Goal: Information Seeking & Learning: Find specific fact

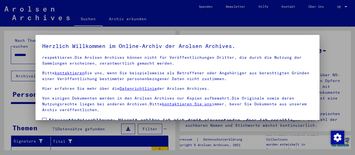
scroll to position [50, 0]
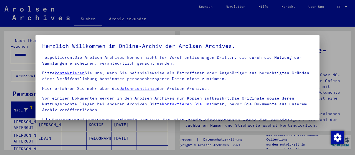
click at [48, 117] on label "Einverständniserklärung: Hiermit erkläre ich mich damit einverstanden, dass ich…" at bounding box center [177, 130] width 270 height 27
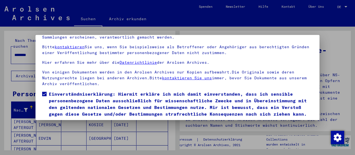
scroll to position [43, 0]
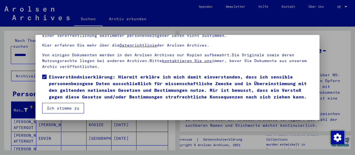
click at [74, 109] on button "Ich stimme zu" at bounding box center [63, 108] width 42 height 11
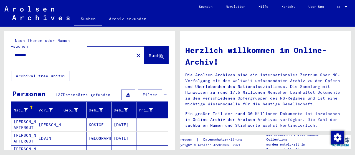
scroll to position [83, 0]
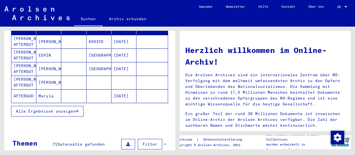
click at [60, 109] on span "Alle Ergebnisse anzeigen" at bounding box center [46, 111] width 60 height 5
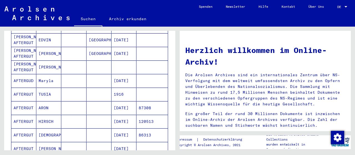
scroll to position [166, 0]
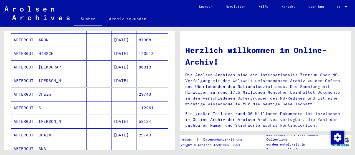
click at [43, 74] on mat-cell "[PERSON_NAME]" at bounding box center [48, 80] width 25 height 13
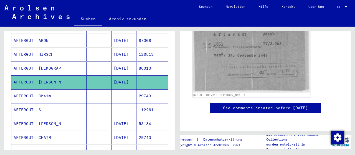
click at [237, 53] on img at bounding box center [251, 51] width 117 height 84
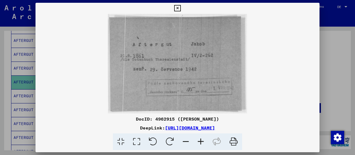
scroll to position [111, 0]
click at [201, 142] on icon at bounding box center [200, 141] width 15 height 17
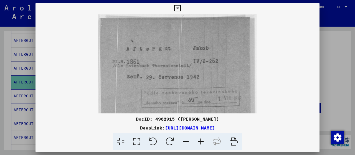
click at [201, 142] on icon at bounding box center [200, 141] width 15 height 17
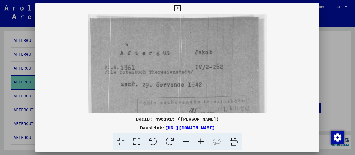
click at [201, 143] on icon at bounding box center [200, 141] width 15 height 17
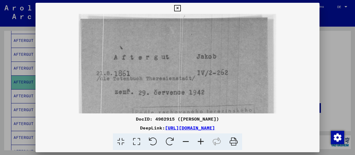
click at [202, 143] on icon at bounding box center [200, 141] width 15 height 17
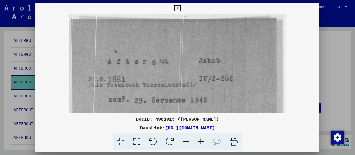
click at [202, 143] on icon at bounding box center [200, 141] width 15 height 17
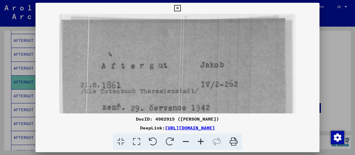
click at [202, 143] on icon at bounding box center [200, 141] width 15 height 17
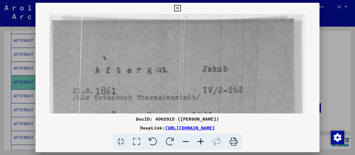
click at [202, 144] on icon at bounding box center [200, 141] width 15 height 17
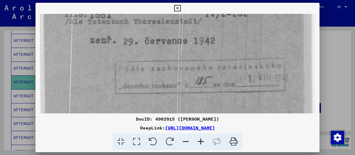
scroll to position [97, 0]
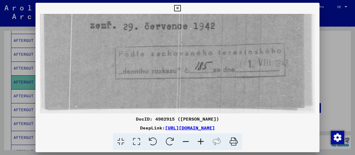
drag, startPoint x: 246, startPoint y: 98, endPoint x: 261, endPoint y: 2, distance: 97.1
click at [261, 3] on div "DocID: 4962915 ([PERSON_NAME]) DeepLink: [URL][DOMAIN_NAME]" at bounding box center [177, 76] width 284 height 147
drag, startPoint x: 262, startPoint y: 91, endPoint x: 269, endPoint y: 30, distance: 60.9
click at [269, 30] on img at bounding box center [177, 15] width 275 height 196
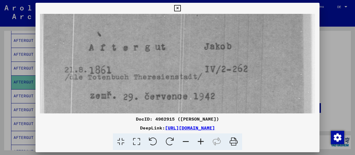
scroll to position [27, 0]
drag, startPoint x: 262, startPoint y: 18, endPoint x: 266, endPoint y: 96, distance: 78.3
click at [272, 89] on img at bounding box center [177, 85] width 275 height 196
click at [178, 7] on icon at bounding box center [177, 8] width 6 height 7
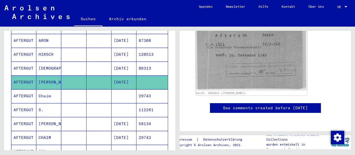
click at [46, 62] on mat-cell "[DEMOGRAPHIC_DATA]" at bounding box center [48, 69] width 25 height 14
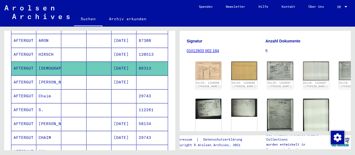
scroll to position [83, 0]
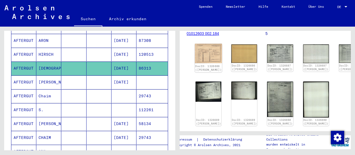
click at [200, 45] on img at bounding box center [208, 54] width 27 height 20
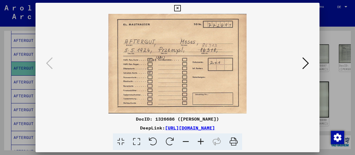
click at [305, 60] on icon at bounding box center [305, 63] width 7 height 13
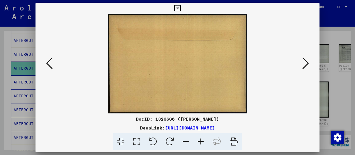
click at [305, 60] on icon at bounding box center [305, 63] width 7 height 13
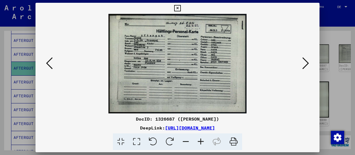
click at [203, 142] on icon at bounding box center [200, 141] width 15 height 17
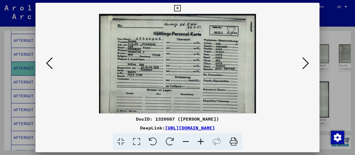
click at [203, 142] on icon at bounding box center [200, 141] width 15 height 17
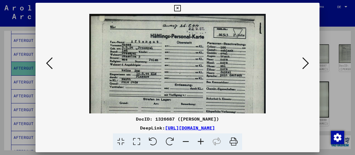
click at [203, 142] on icon at bounding box center [200, 141] width 15 height 17
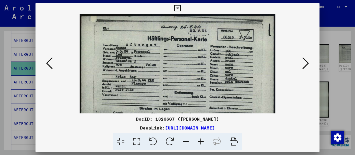
click at [203, 142] on icon at bounding box center [200, 141] width 15 height 17
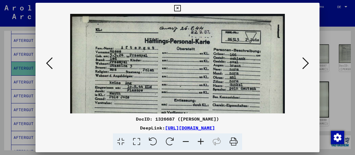
click at [203, 142] on icon at bounding box center [200, 141] width 15 height 17
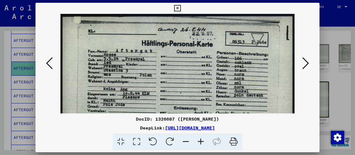
click at [203, 142] on icon at bounding box center [200, 141] width 15 height 17
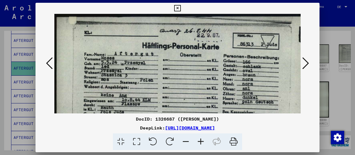
click at [203, 142] on icon at bounding box center [200, 141] width 15 height 17
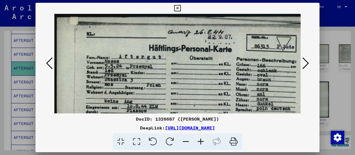
click at [203, 142] on icon at bounding box center [200, 141] width 15 height 17
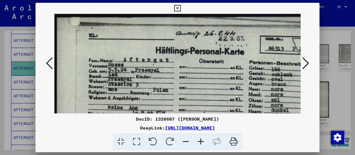
click at [203, 142] on icon at bounding box center [200, 141] width 15 height 17
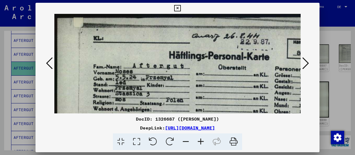
drag, startPoint x: 203, startPoint y: 142, endPoint x: 215, endPoint y: 133, distance: 15.4
click at [204, 141] on icon at bounding box center [200, 141] width 15 height 17
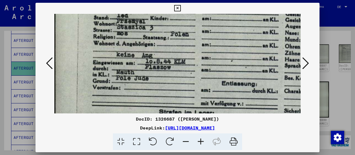
scroll to position [71, 2]
drag, startPoint x: 248, startPoint y: 93, endPoint x: 248, endPoint y: 29, distance: 64.3
click at [248, 29] on img at bounding box center [226, 69] width 349 height 252
click at [260, 8] on div "DocID: 1326687 ([PERSON_NAME]) DeepLink: [URL][DOMAIN_NAME]" at bounding box center [177, 76] width 284 height 147
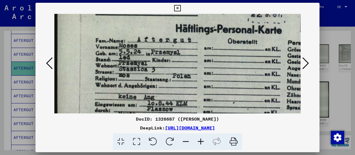
scroll to position [28, 0]
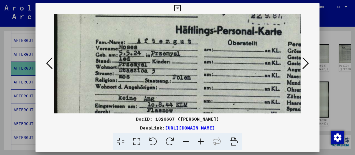
drag, startPoint x: 257, startPoint y: 27, endPoint x: 260, endPoint y: 71, distance: 44.4
click at [260, 71] on img at bounding box center [228, 112] width 349 height 252
click at [302, 65] on button at bounding box center [305, 64] width 10 height 16
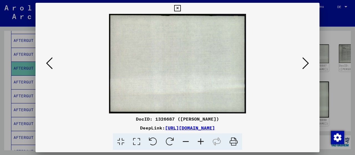
click at [304, 65] on icon at bounding box center [305, 63] width 7 height 13
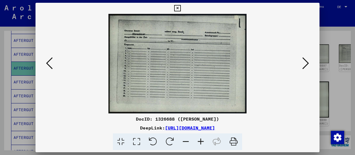
click at [308, 65] on icon at bounding box center [305, 63] width 7 height 13
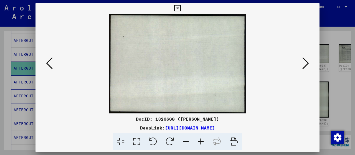
click at [308, 65] on icon at bounding box center [305, 63] width 7 height 13
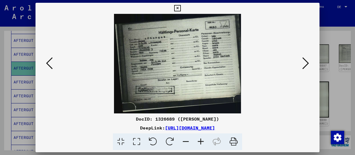
click at [202, 144] on icon at bounding box center [200, 141] width 15 height 17
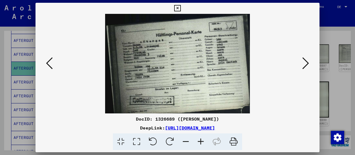
click at [202, 144] on icon at bounding box center [200, 141] width 15 height 17
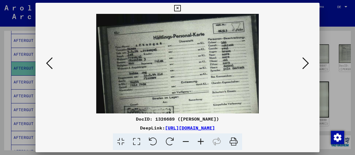
click at [202, 144] on icon at bounding box center [200, 141] width 15 height 17
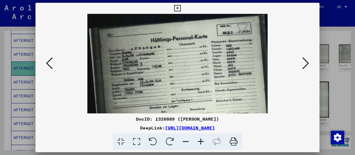
click at [202, 144] on icon at bounding box center [200, 141] width 15 height 17
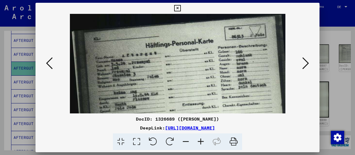
click at [202, 144] on icon at bounding box center [200, 141] width 15 height 17
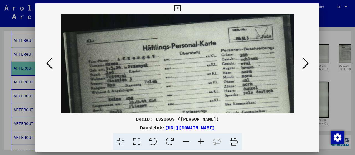
click at [202, 144] on icon at bounding box center [200, 141] width 15 height 17
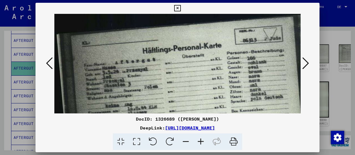
click at [202, 144] on icon at bounding box center [200, 141] width 15 height 17
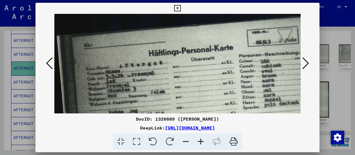
drag, startPoint x: 202, startPoint y: 144, endPoint x: 211, endPoint y: 101, distance: 43.9
click at [204, 138] on icon at bounding box center [200, 141] width 15 height 17
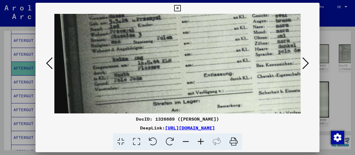
scroll to position [60, 0]
drag, startPoint x: 211, startPoint y: 101, endPoint x: 225, endPoint y: 43, distance: 60.0
click at [225, 43] on img at bounding box center [197, 66] width 286 height 224
click at [305, 62] on icon at bounding box center [305, 63] width 7 height 13
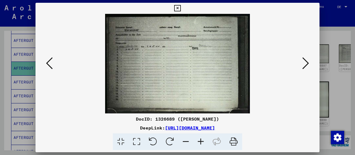
scroll to position [0, 0]
click at [305, 62] on icon at bounding box center [305, 63] width 7 height 13
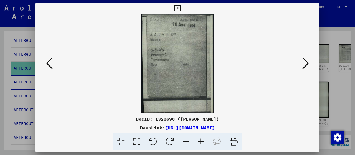
click at [200, 144] on icon at bounding box center [200, 141] width 15 height 17
click at [200, 143] on icon at bounding box center [200, 141] width 15 height 17
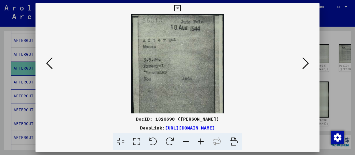
click at [201, 144] on icon at bounding box center [200, 141] width 15 height 17
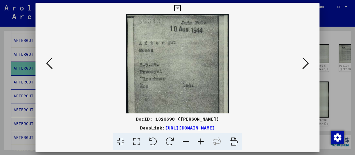
click at [201, 144] on icon at bounding box center [200, 141] width 15 height 17
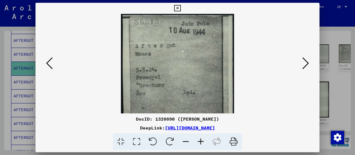
click at [201, 144] on icon at bounding box center [200, 141] width 15 height 17
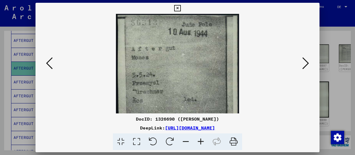
click at [201, 144] on icon at bounding box center [200, 141] width 15 height 17
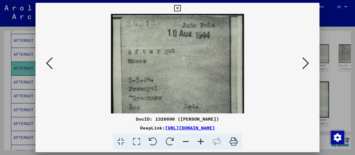
click at [201, 144] on icon at bounding box center [200, 141] width 15 height 17
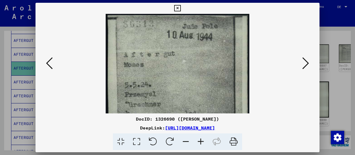
click at [201, 144] on icon at bounding box center [200, 141] width 15 height 17
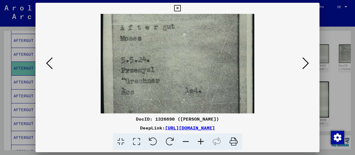
scroll to position [39, 0]
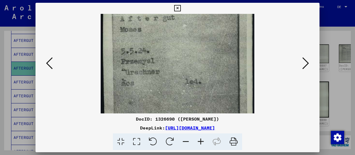
drag, startPoint x: 211, startPoint y: 74, endPoint x: 209, endPoint y: 35, distance: 38.6
click at [209, 35] on img at bounding box center [177, 80] width 153 height 210
click at [305, 61] on icon at bounding box center [305, 63] width 7 height 13
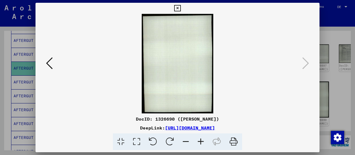
scroll to position [0, 0]
click at [179, 8] on icon at bounding box center [177, 8] width 6 height 7
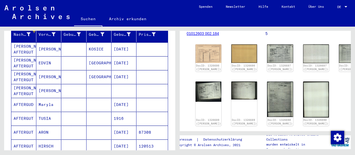
scroll to position [84, 0]
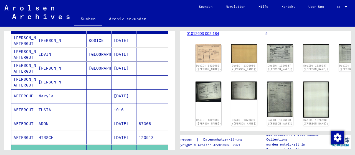
click at [78, 89] on mat-cell at bounding box center [73, 96] width 25 height 14
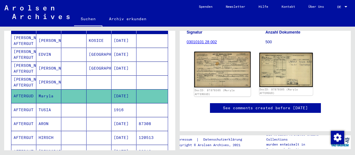
click at [221, 71] on img at bounding box center [222, 70] width 56 height 36
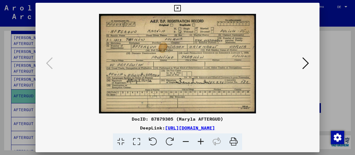
click at [201, 139] on icon at bounding box center [200, 141] width 15 height 17
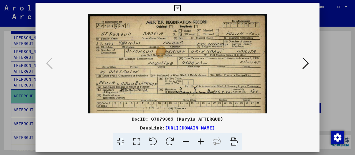
click at [201, 139] on icon at bounding box center [200, 141] width 15 height 17
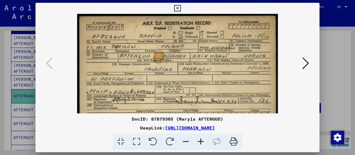
click at [201, 139] on icon at bounding box center [200, 141] width 15 height 17
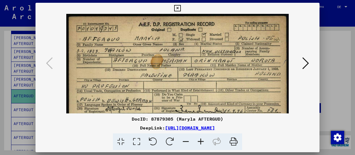
click at [201, 139] on icon at bounding box center [200, 141] width 15 height 17
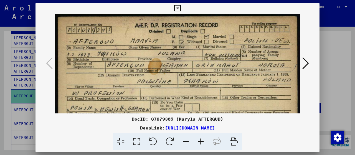
click at [201, 139] on icon at bounding box center [200, 141] width 15 height 17
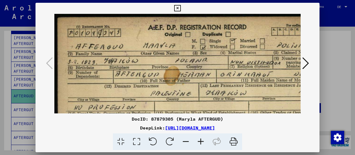
click at [201, 139] on icon at bounding box center [200, 141] width 15 height 17
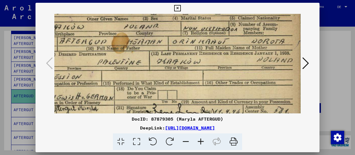
scroll to position [39, 62]
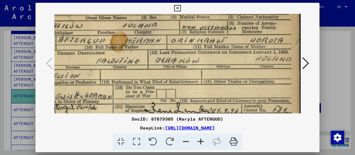
drag, startPoint x: 266, startPoint y: 91, endPoint x: 205, endPoint y: 54, distance: 71.5
click at [205, 54] on img at bounding box center [148, 73] width 310 height 196
click at [199, 139] on icon at bounding box center [200, 141] width 15 height 17
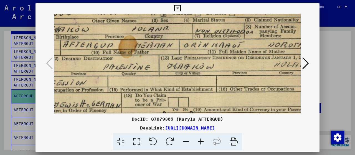
click at [199, 139] on icon at bounding box center [200, 141] width 15 height 17
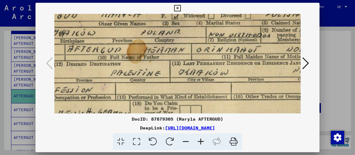
click at [199, 139] on icon at bounding box center [200, 141] width 15 height 17
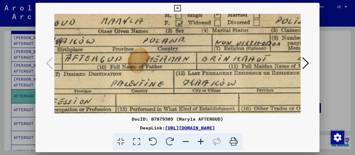
drag, startPoint x: 270, startPoint y: 73, endPoint x: 238, endPoint y: 84, distance: 34.3
click at [238, 84] on img at bounding box center [172, 99] width 375 height 238
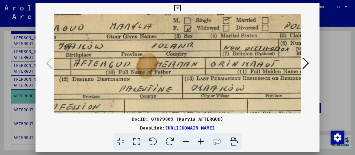
scroll to position [35, 32]
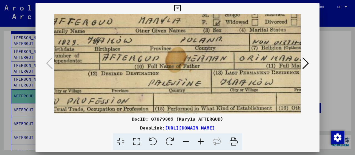
drag, startPoint x: 157, startPoint y: 72, endPoint x: 221, endPoint y: 66, distance: 64.8
click at [221, 66] on img at bounding box center [210, 98] width 375 height 238
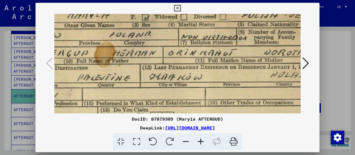
scroll to position [40, 110]
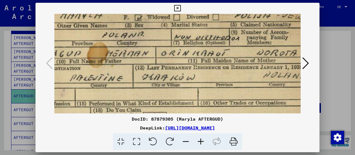
drag, startPoint x: 254, startPoint y: 105, endPoint x: 183, endPoint y: 98, distance: 70.7
click at [183, 98] on img at bounding box center [132, 93] width 375 height 238
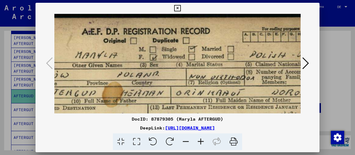
scroll to position [0, 95]
drag, startPoint x: 272, startPoint y: 82, endPoint x: 144, endPoint y: 68, distance: 129.3
click at [144, 68] on img at bounding box center [147, 133] width 375 height 238
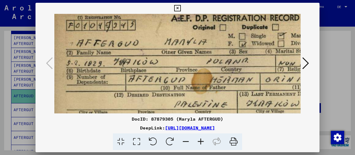
scroll to position [16, 3]
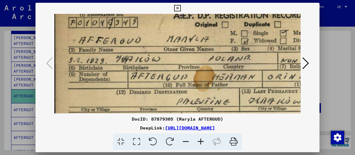
drag, startPoint x: 145, startPoint y: 63, endPoint x: 238, endPoint y: 48, distance: 94.0
click at [238, 48] on img at bounding box center [238, 117] width 375 height 238
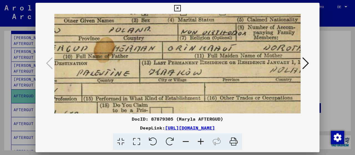
drag, startPoint x: 236, startPoint y: 67, endPoint x: 119, endPoint y: 34, distance: 121.7
click at [119, 34] on img at bounding box center [138, 88] width 375 height 238
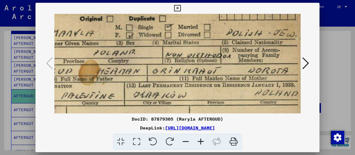
drag, startPoint x: 245, startPoint y: 32, endPoint x: 252, endPoint y: 76, distance: 44.8
click at [252, 76] on img at bounding box center [123, 111] width 375 height 238
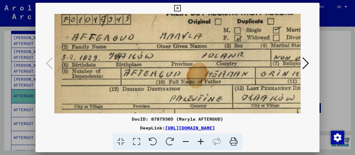
scroll to position [19, 10]
drag, startPoint x: 157, startPoint y: 60, endPoint x: 209, endPoint y: 41, distance: 55.3
click at [209, 41] on img at bounding box center [231, 113] width 375 height 238
